Goal: Check status

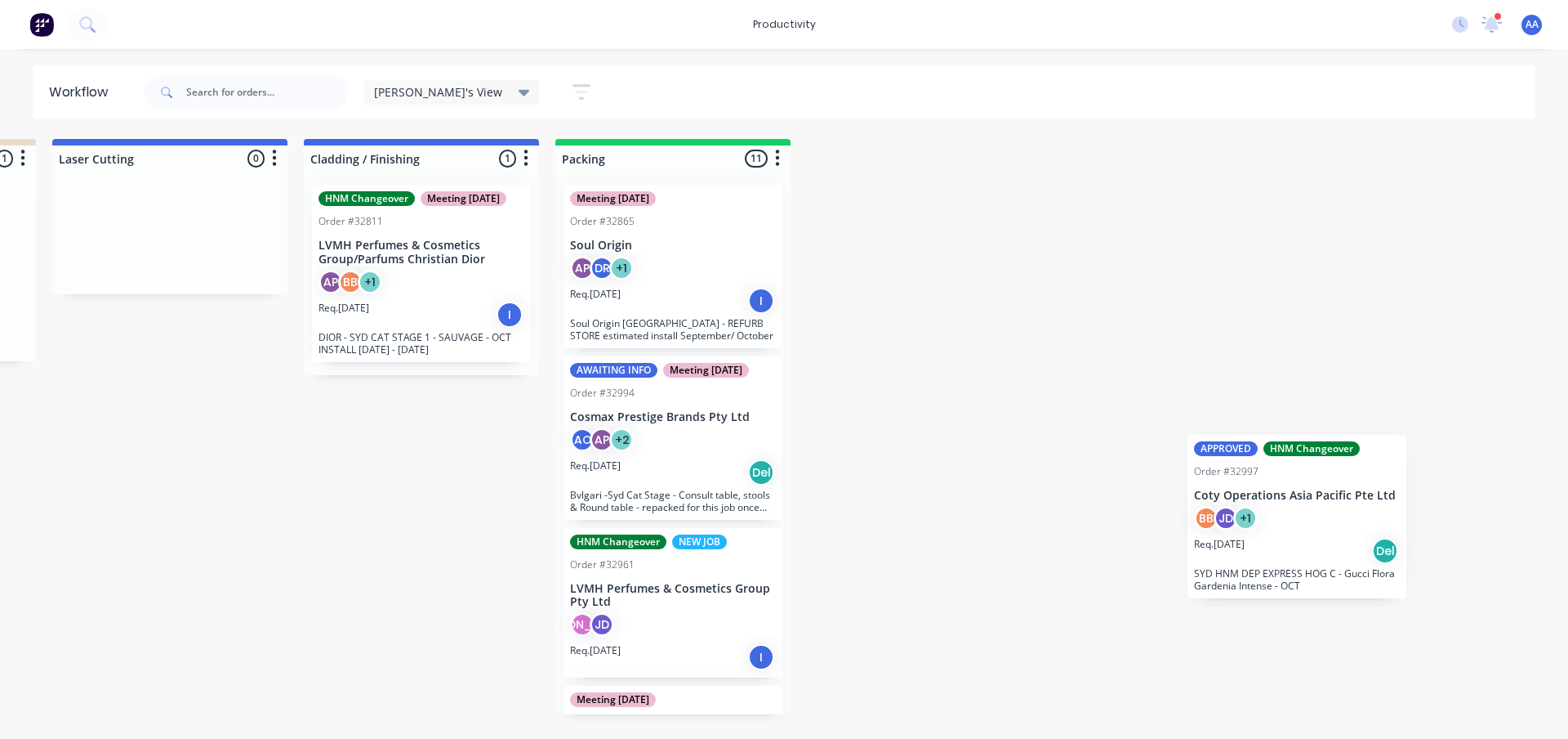
scroll to position [0, 741]
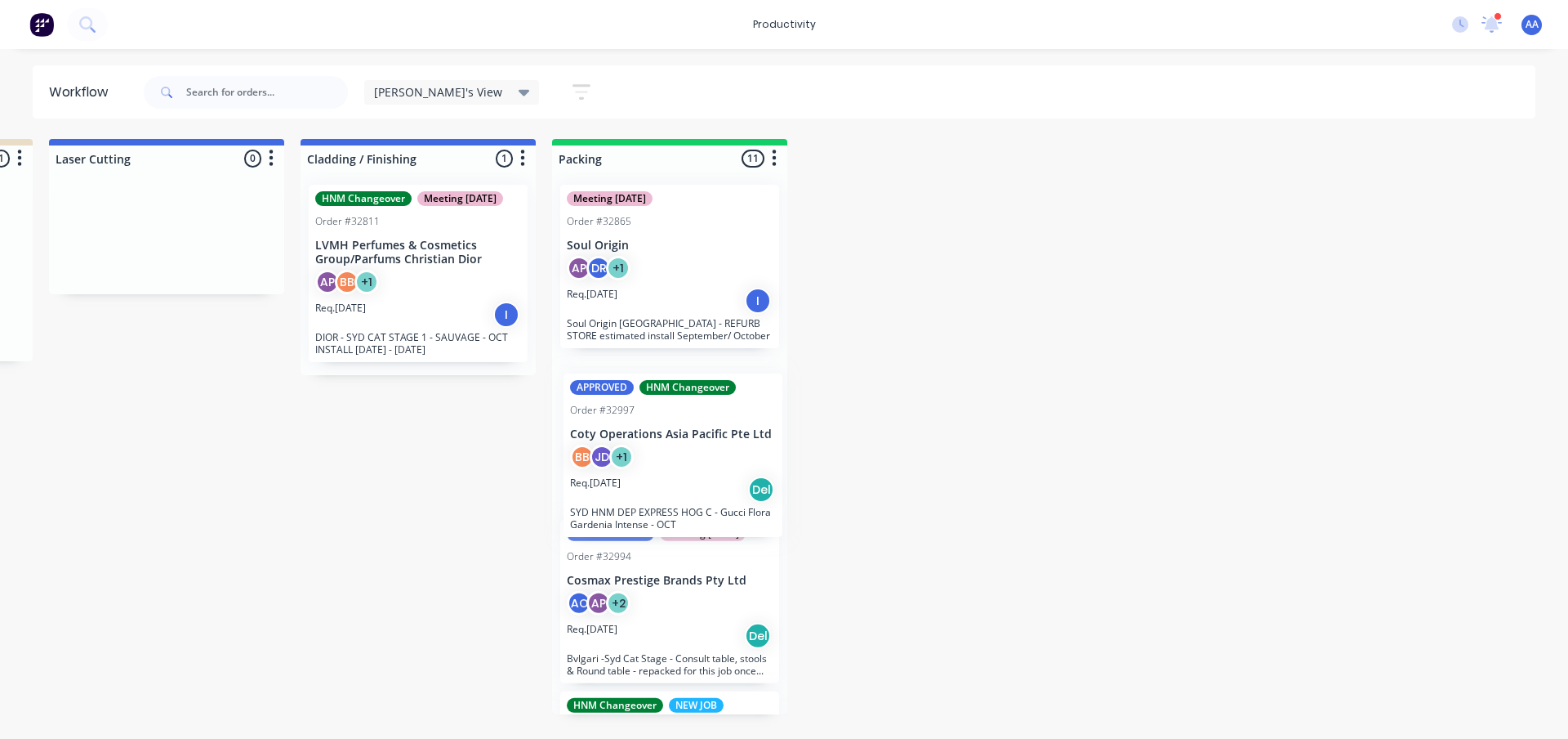
drag, startPoint x: 635, startPoint y: 224, endPoint x: 654, endPoint y: 421, distance: 197.9
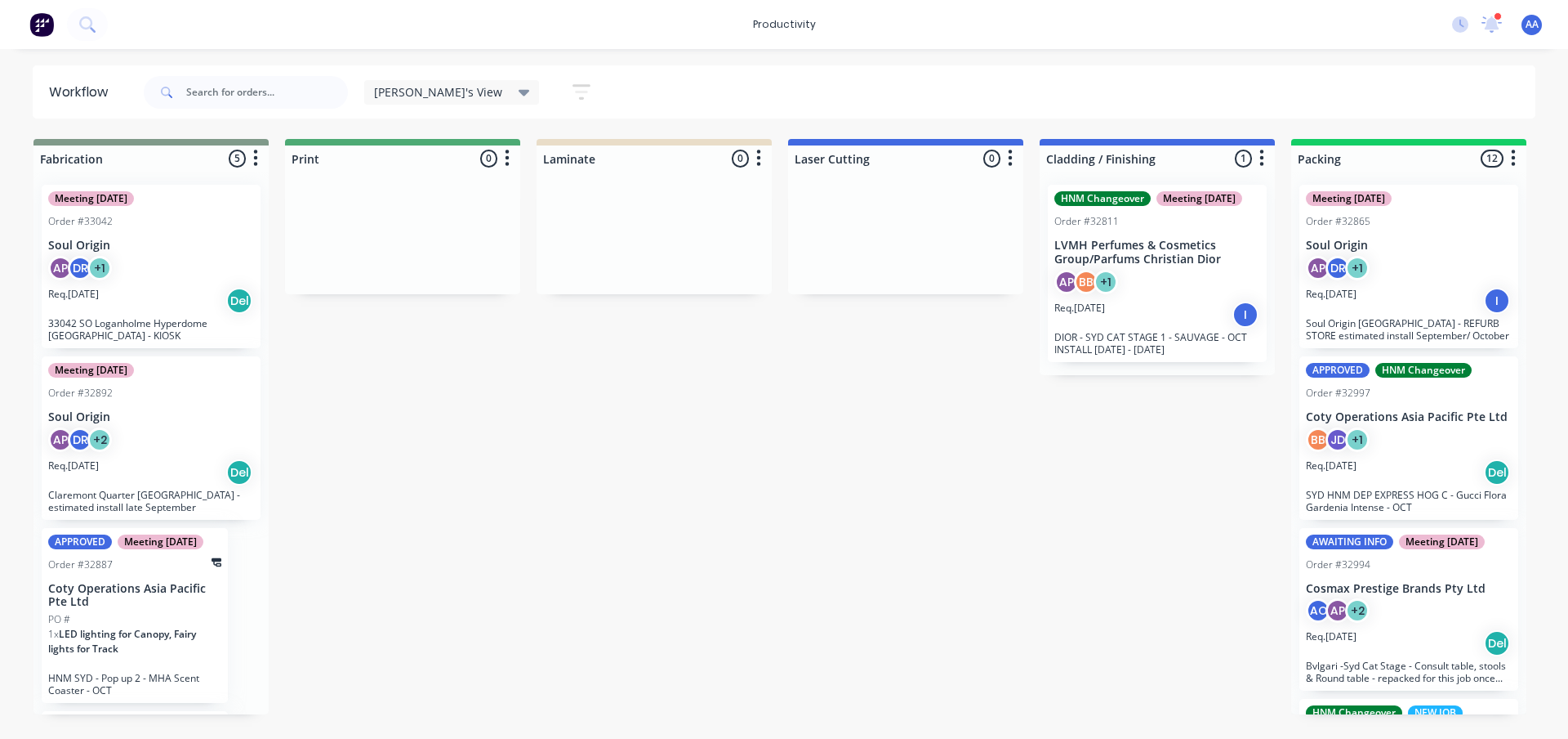
scroll to position [0, 0]
